Goal: Information Seeking & Learning: Learn about a topic

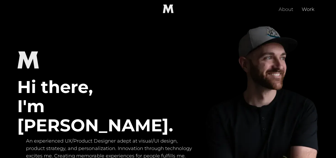
click at [285, 11] on link "About" at bounding box center [286, 8] width 23 height 17
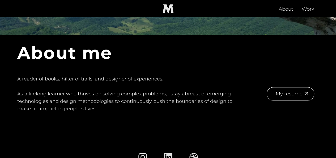
scroll to position [132, 0]
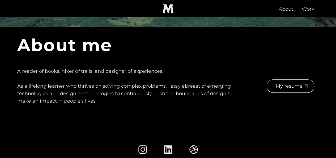
click at [161, 44] on div "About me A reader of books, hiker of trails, and designer of experiences. ‍ As …" at bounding box center [168, 70] width 302 height 78
click at [170, 145] on img at bounding box center [168, 149] width 9 height 9
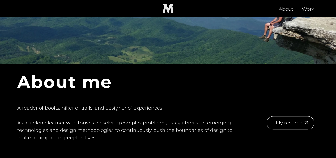
scroll to position [0, 0]
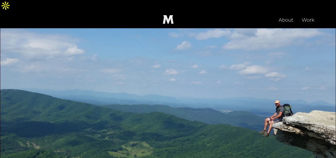
click at [288, 11] on link "About" at bounding box center [286, 19] width 23 height 17
click at [162, 57] on img at bounding box center [168, 93] width 336 height 131
